Goal: Task Accomplishment & Management: Manage account settings

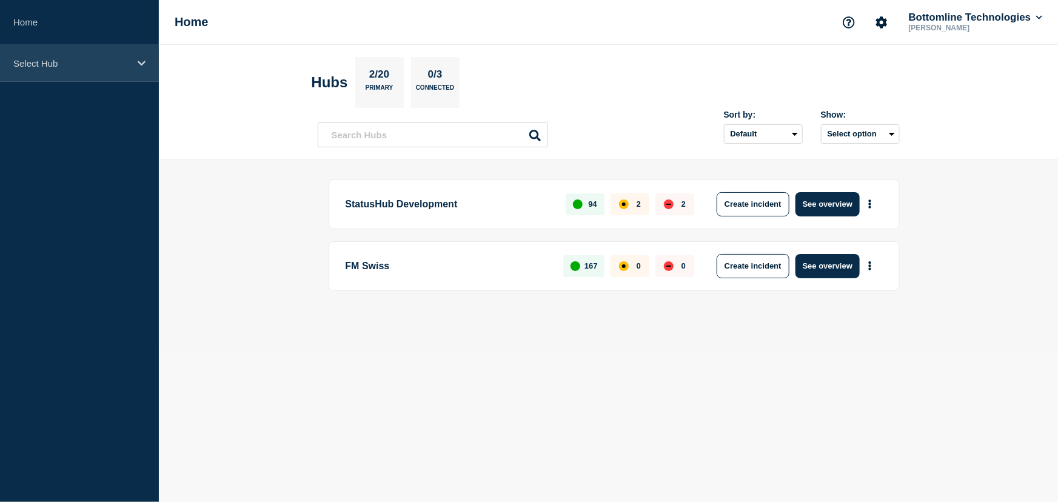
click at [55, 59] on p "Select Hub" at bounding box center [71, 63] width 116 height 10
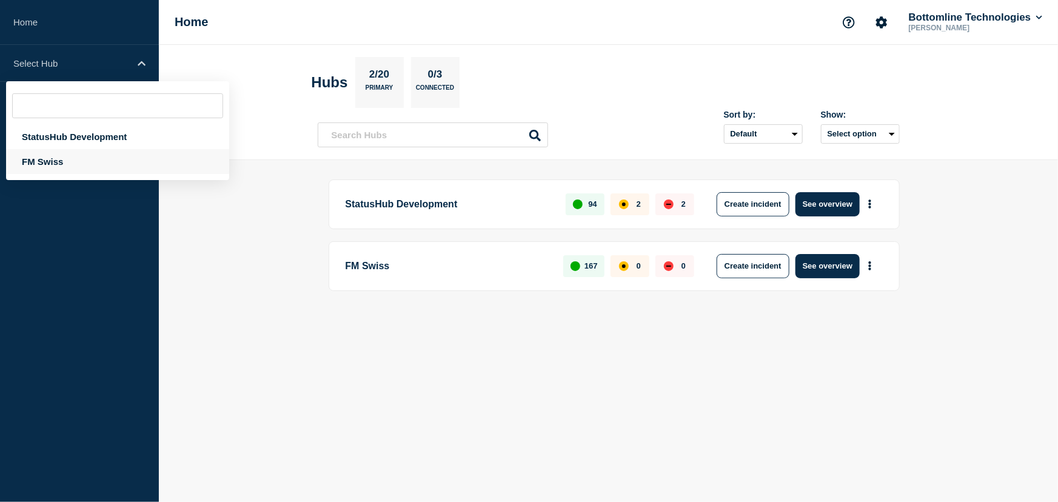
click at [52, 160] on div "FM Swiss" at bounding box center [117, 161] width 223 height 25
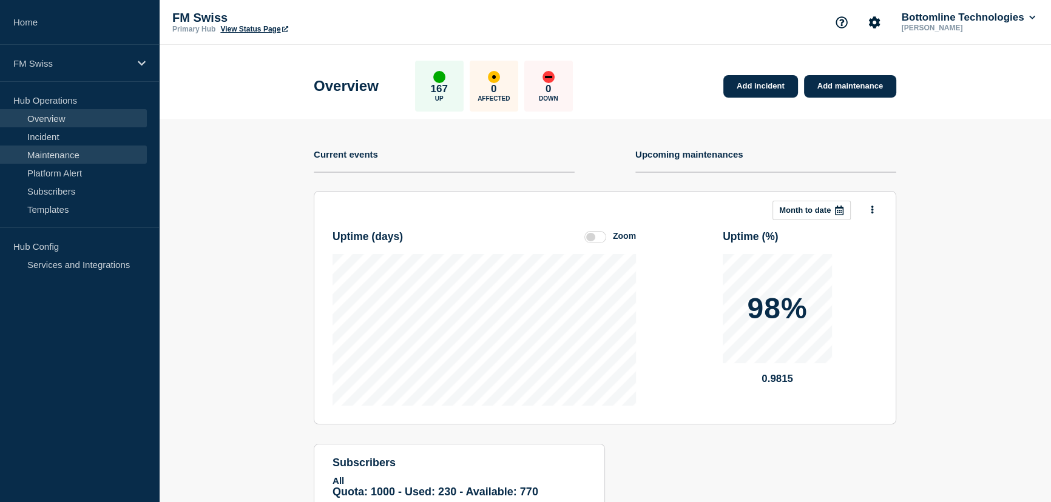
click at [62, 153] on link "Maintenance" at bounding box center [73, 155] width 147 height 18
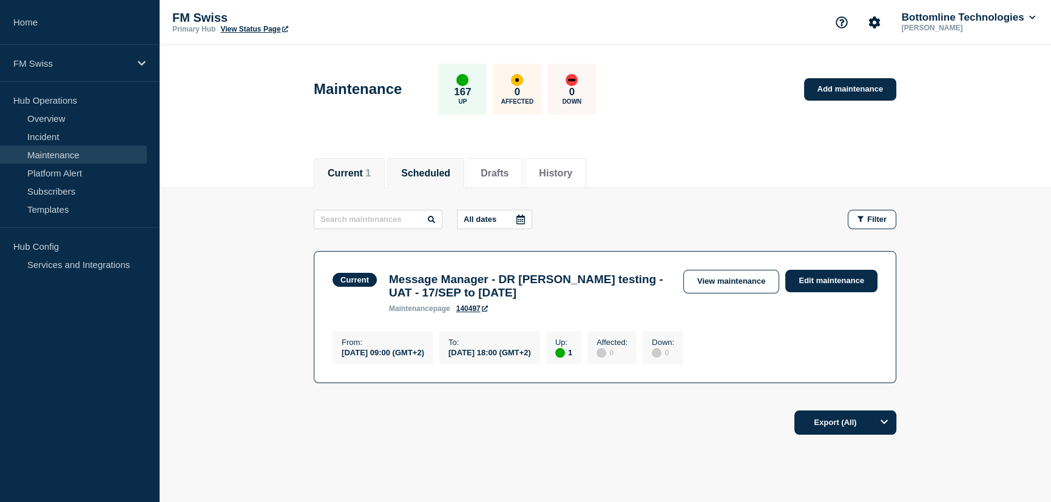
click at [450, 176] on button "Scheduled" at bounding box center [425, 173] width 49 height 11
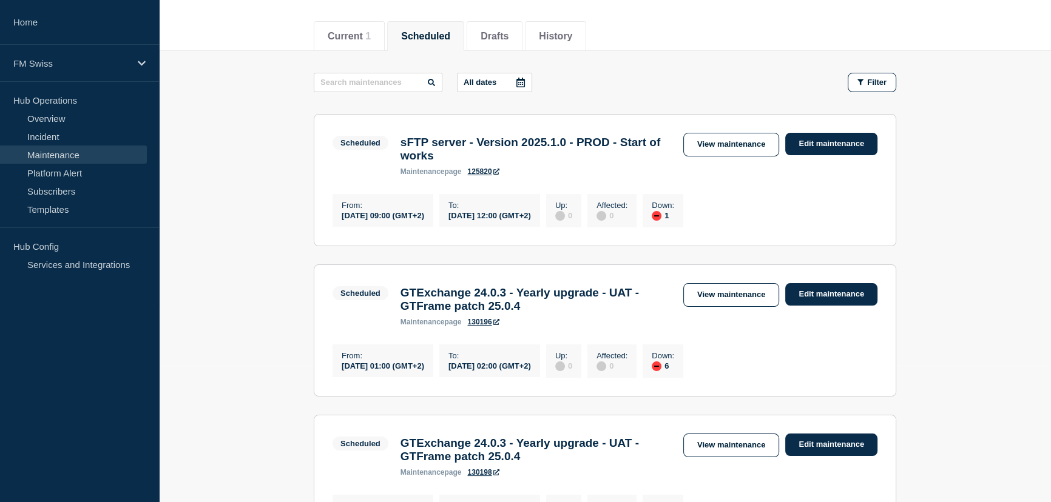
scroll to position [112, 0]
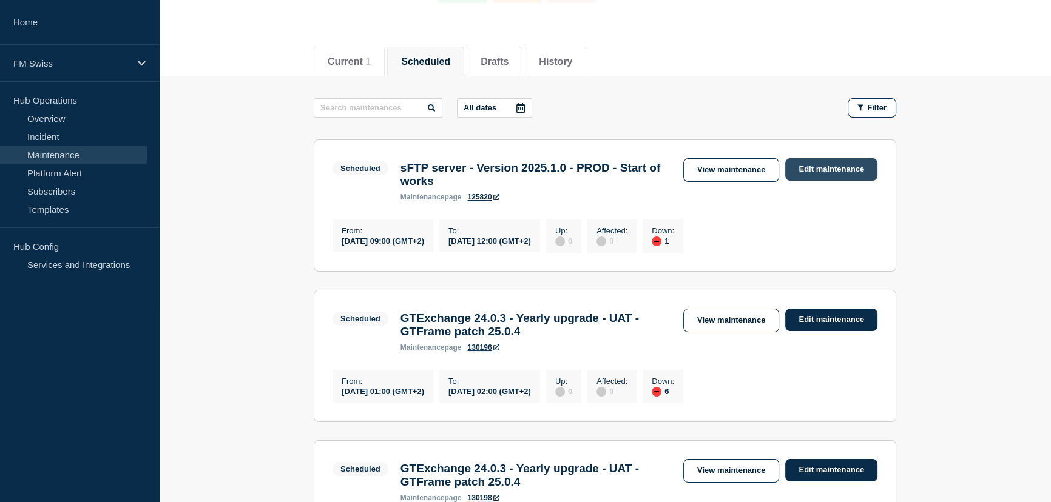
click at [830, 163] on link "Edit maintenance" at bounding box center [831, 169] width 92 height 22
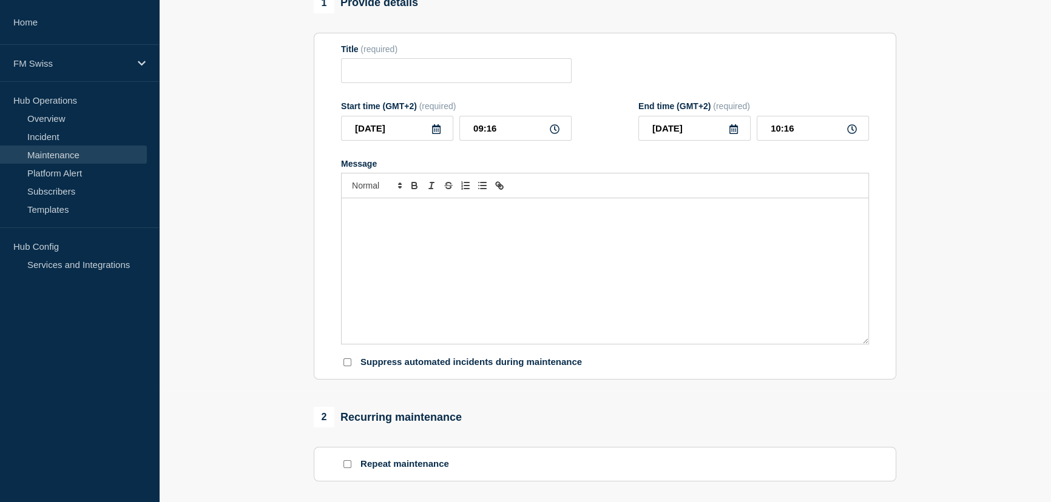
type input "sFTP server - Version 2025.1.0 - PROD - Start of works"
type input "2025-09-20"
type input "09:00"
type input "2025-09-20"
type input "12:00"
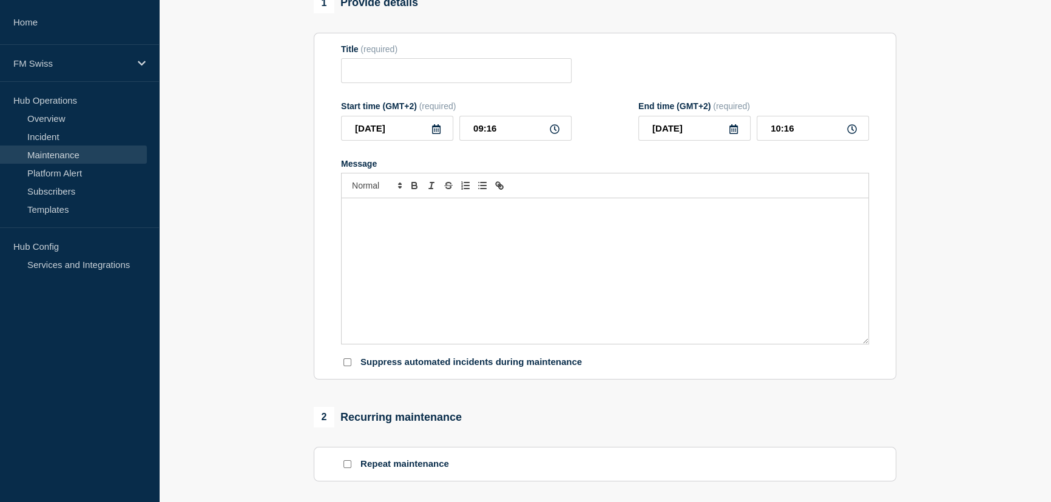
checkbox input "false"
checkbox input "true"
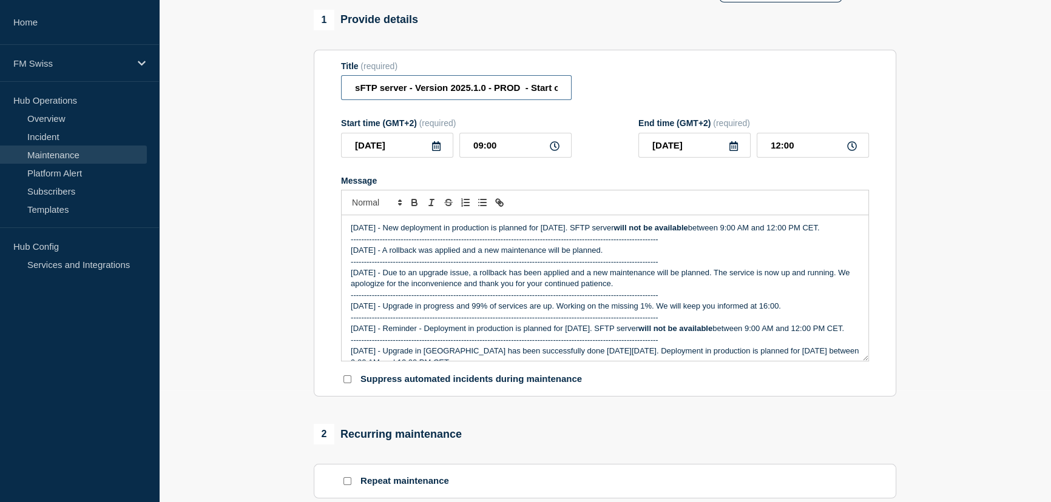
scroll to position [0, 33]
drag, startPoint x: 530, startPoint y: 95, endPoint x: 620, endPoint y: 96, distance: 89.8
click at [620, 96] on div "Title (required) sFTP server - Version 2025.1.0 - PROD - Start of works" at bounding box center [605, 80] width 528 height 39
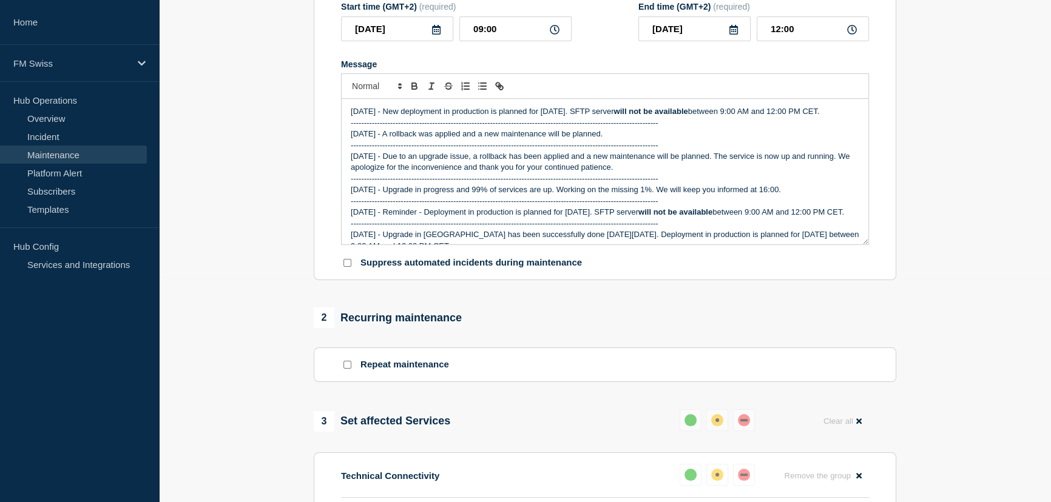
scroll to position [367, 0]
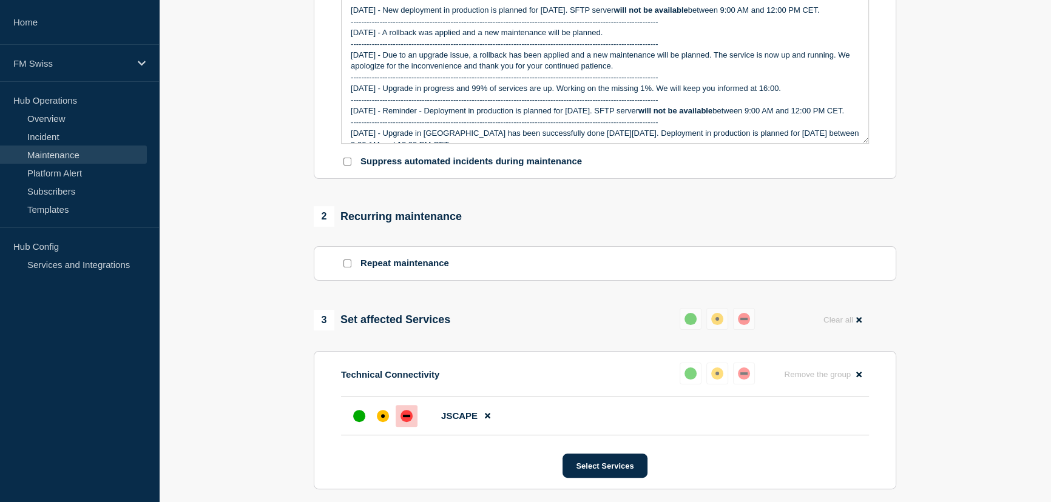
type input "sFTP server - Version 2025.1.0 - PROD - Reminder"
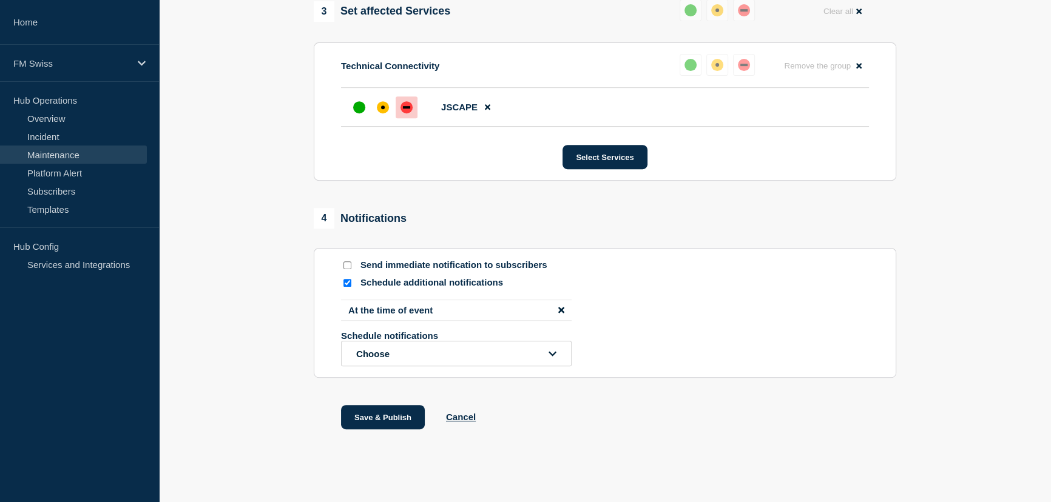
scroll to position [651, 0]
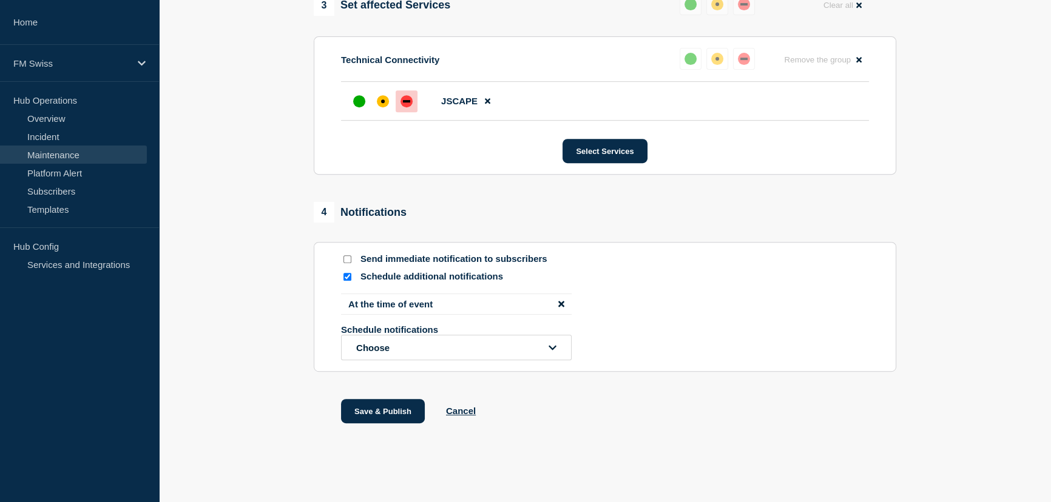
click at [348, 259] on input "Send immediate notification to subscribers" at bounding box center [347, 259] width 8 height 8
checkbox input "true"
click at [346, 278] on input "Schedule additional notifications" at bounding box center [347, 277] width 8 height 8
checkbox input "false"
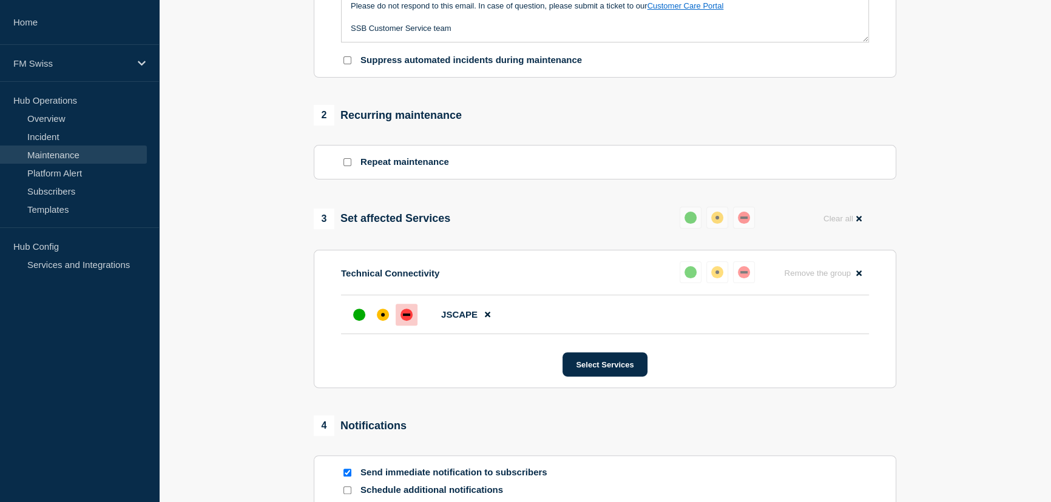
scroll to position [579, 0]
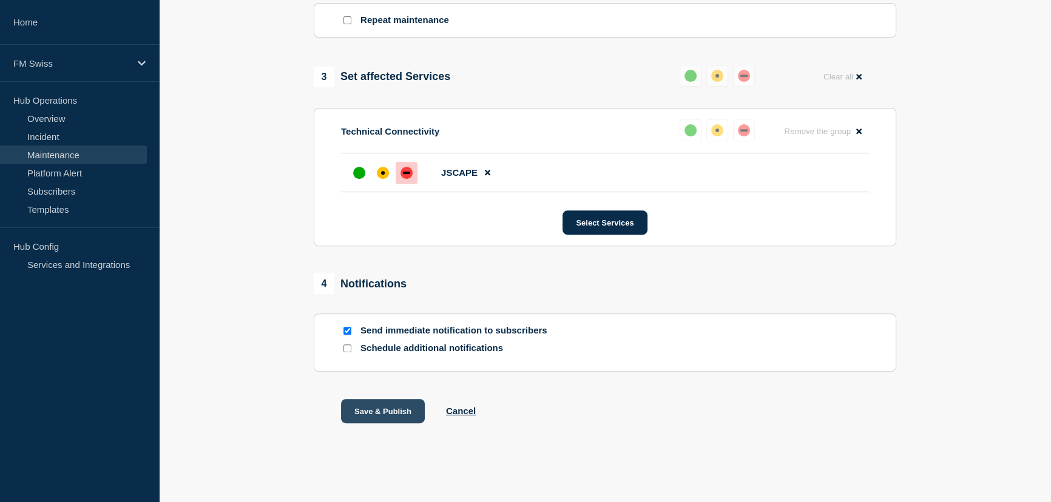
click at [388, 412] on button "Save & Publish" at bounding box center [383, 411] width 84 height 24
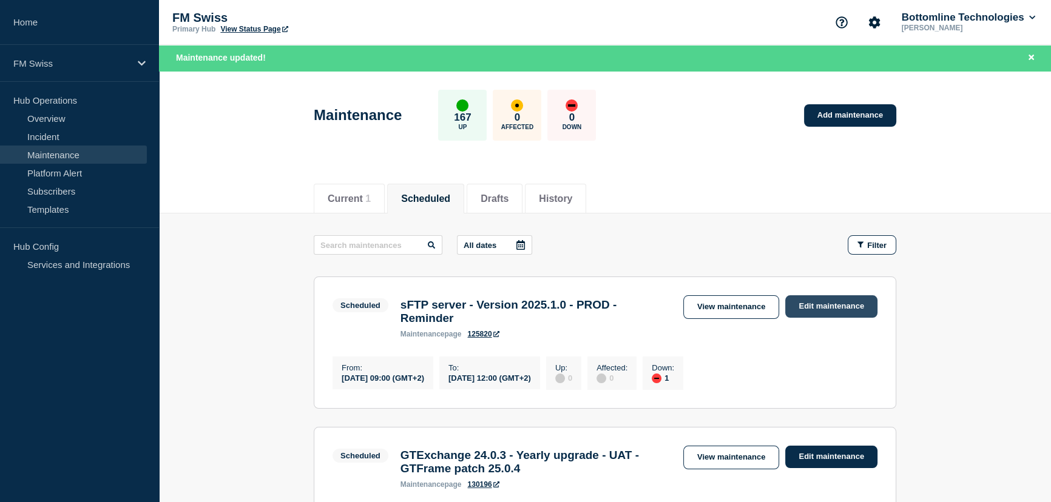
click at [827, 305] on link "Edit maintenance" at bounding box center [831, 306] width 92 height 22
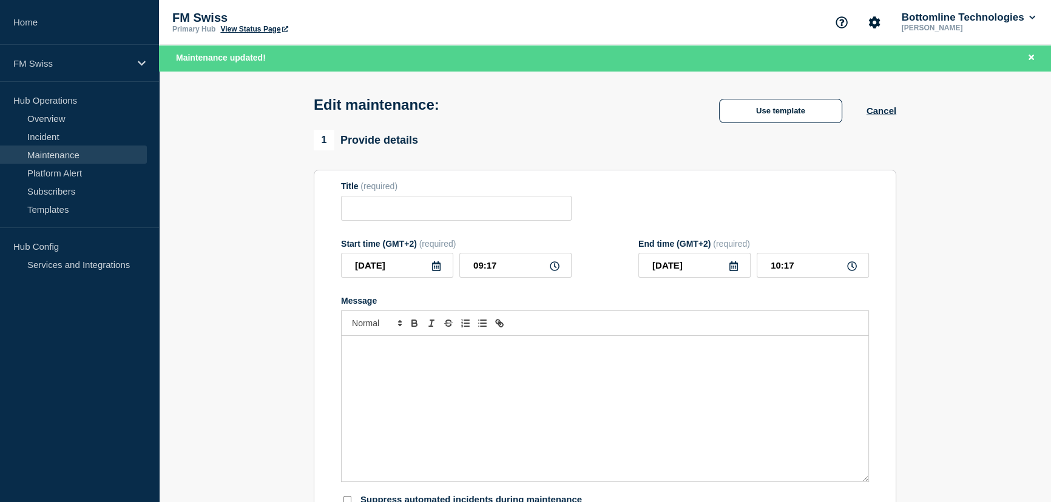
type input "sFTP server - Version 2025.1.0 - PROD - Reminder"
type input "2025-09-20"
type input "09:00"
type input "2025-09-20"
type input "12:00"
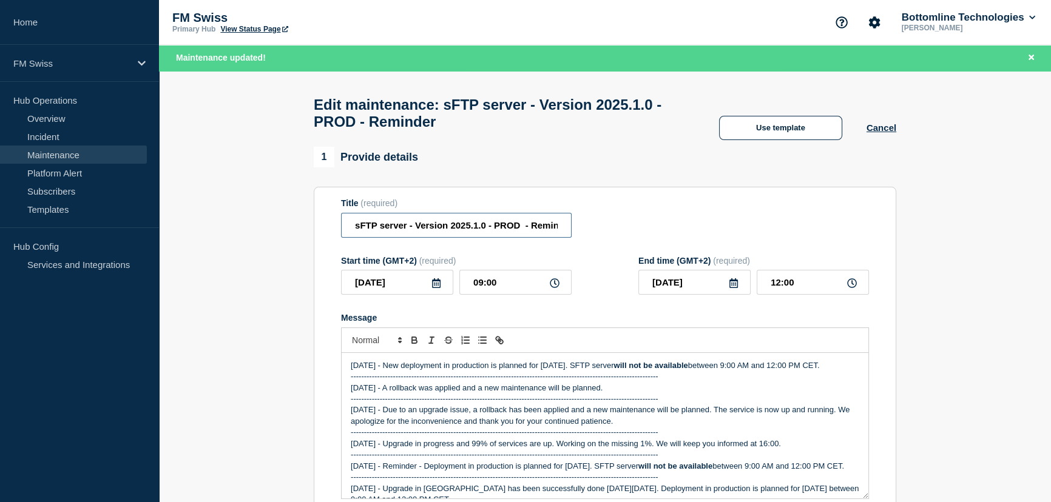
scroll to position [0, 15]
drag, startPoint x: 530, startPoint y: 231, endPoint x: 617, endPoint y: 226, distance: 87.5
click at [617, 226] on div "Title (required) sFTP server - Version 2025.1.0 - PROD - Reminder" at bounding box center [605, 217] width 528 height 39
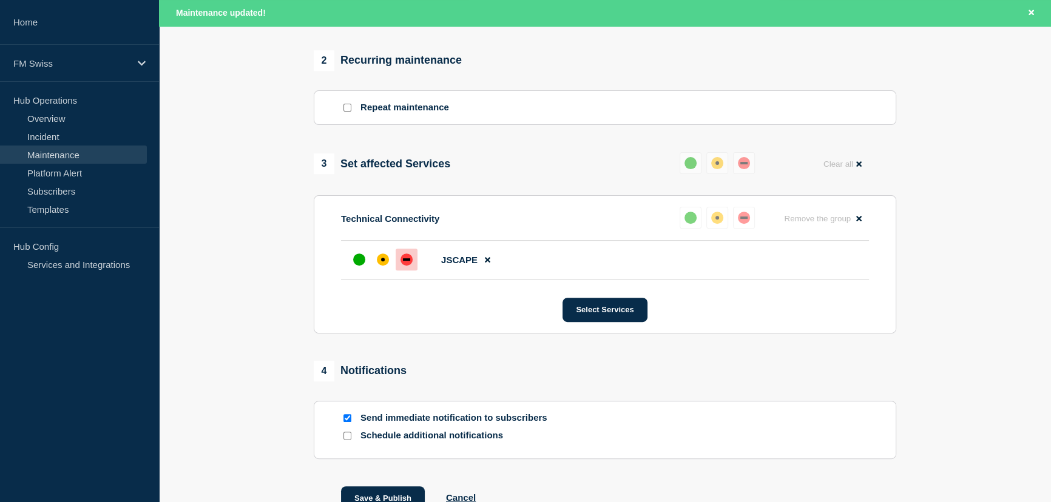
scroll to position [605, 0]
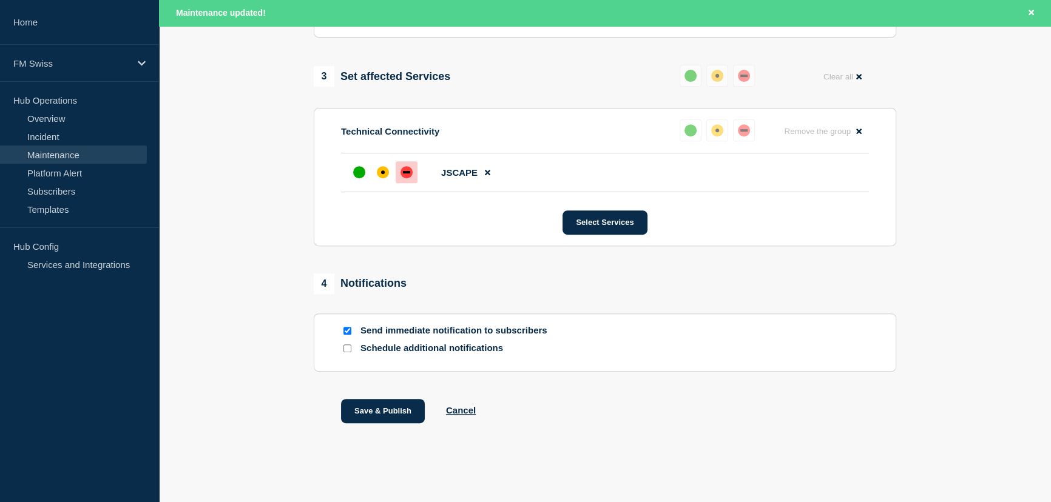
type input "sFTP server - Version 2025.1.0 - PROD - Start of works"
click at [343, 350] on input "Schedule additional notifications" at bounding box center [347, 349] width 8 height 8
checkbox input "true"
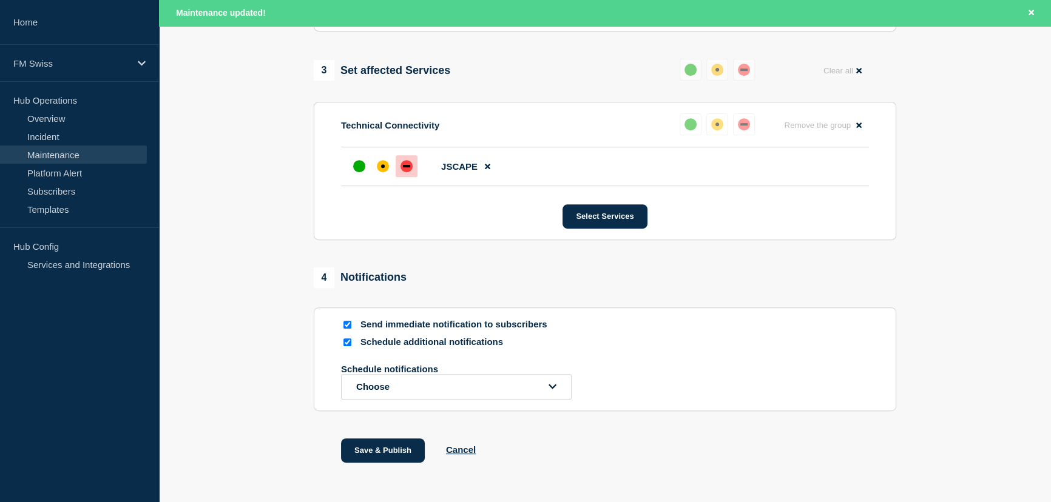
click at [350, 329] on input "Send immediate notification to subscribers" at bounding box center [347, 325] width 8 height 8
checkbox input "false"
click at [420, 394] on button "Choose" at bounding box center [456, 386] width 230 height 25
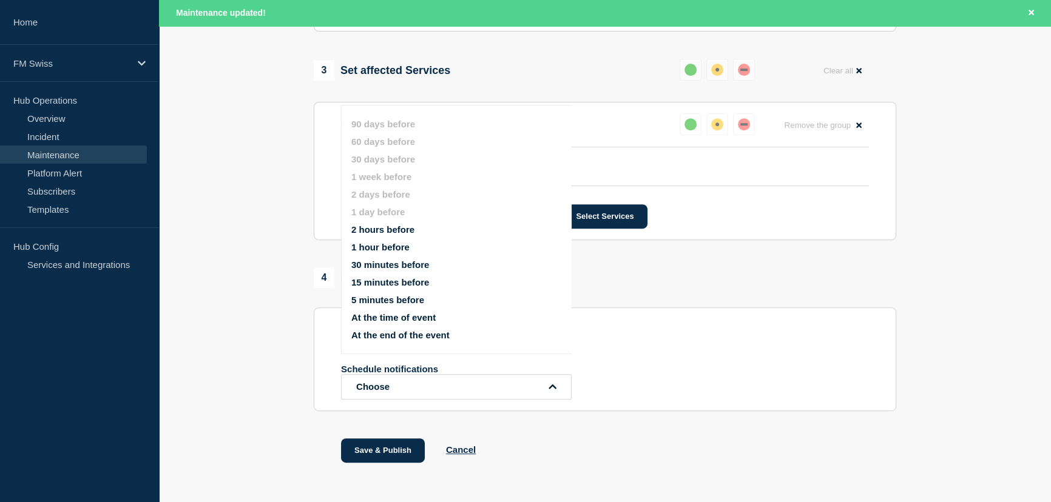
click at [406, 319] on button "At the time of event" at bounding box center [393, 317] width 84 height 10
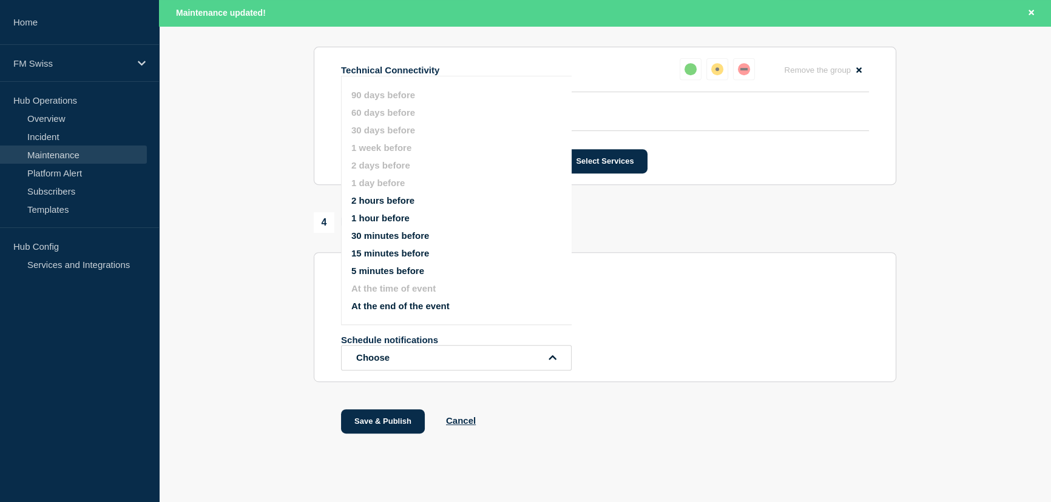
scroll to position [676, 0]
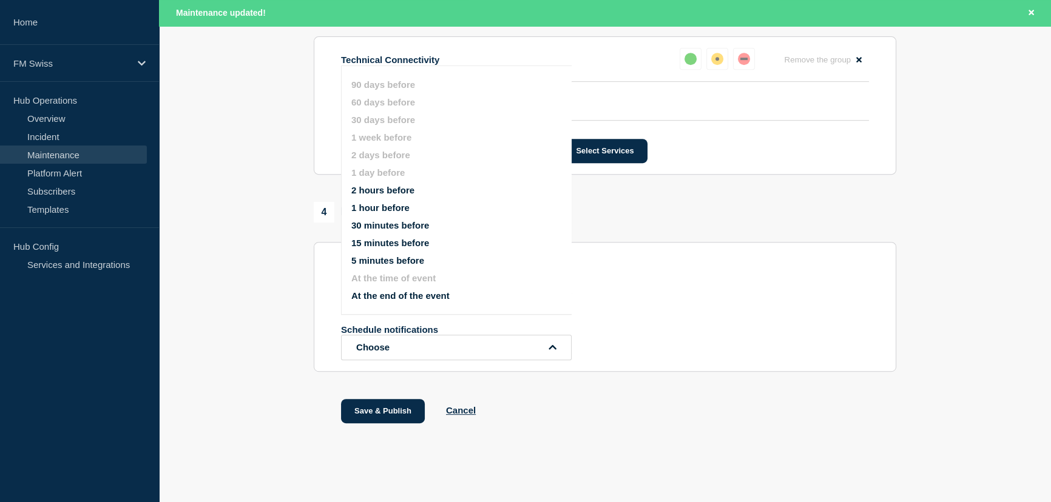
click at [787, 336] on div "Schedule notifications Choose" at bounding box center [605, 343] width 528 height 36
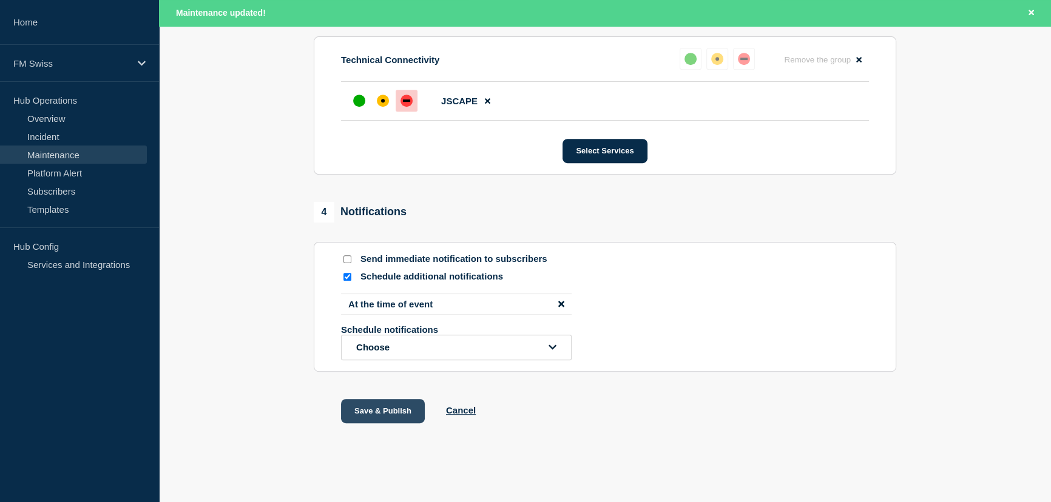
click at [390, 412] on button "Save & Publish" at bounding box center [383, 411] width 84 height 24
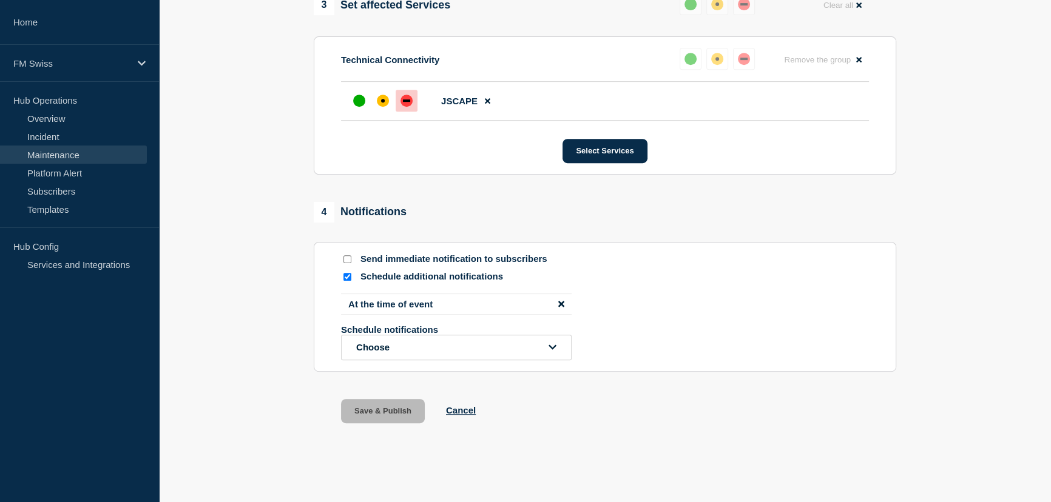
scroll to position [651, 0]
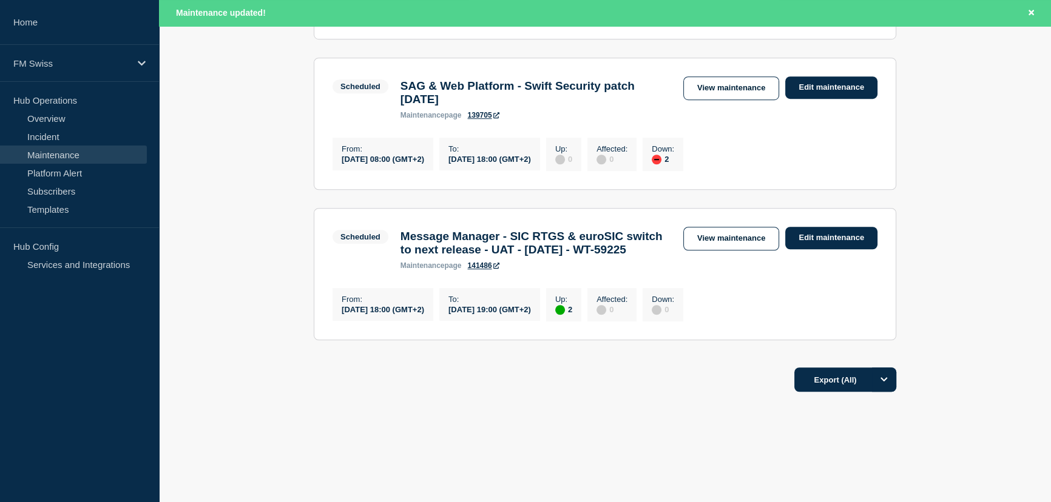
scroll to position [1185, 0]
